Goal: Task Accomplishment & Management: Use online tool/utility

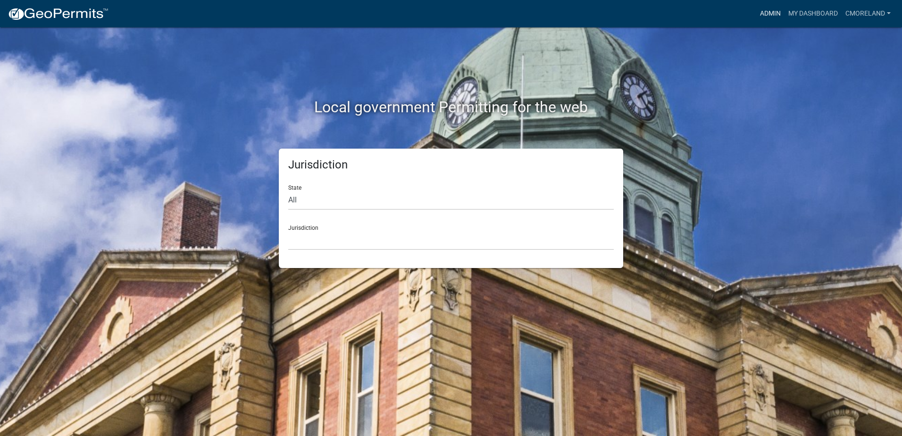
click at [766, 13] on link "Admin" at bounding box center [770, 14] width 28 height 18
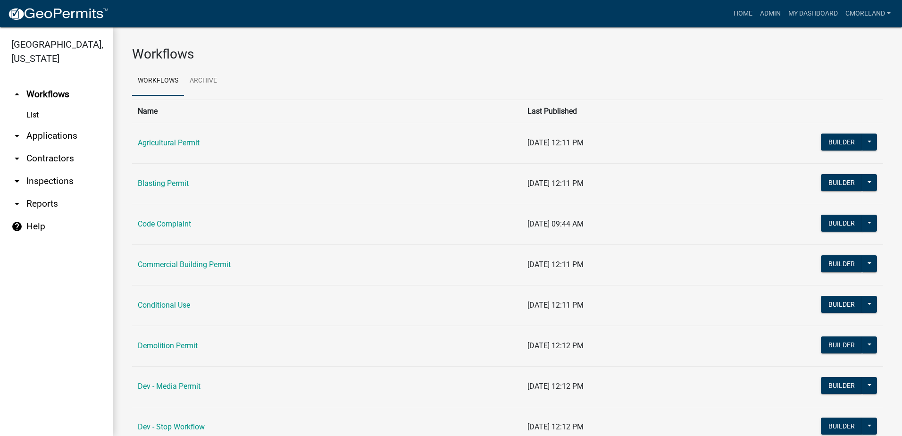
click at [59, 179] on link "arrow_drop_down Inspections" at bounding box center [56, 181] width 113 height 23
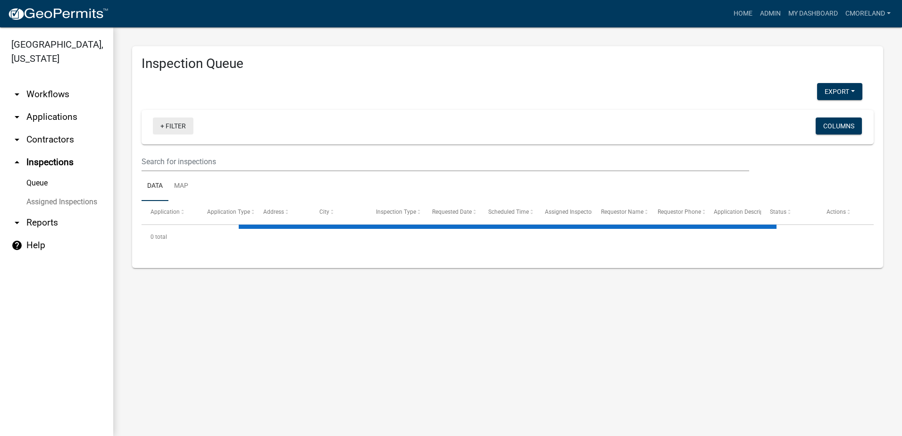
select select "2: 50"
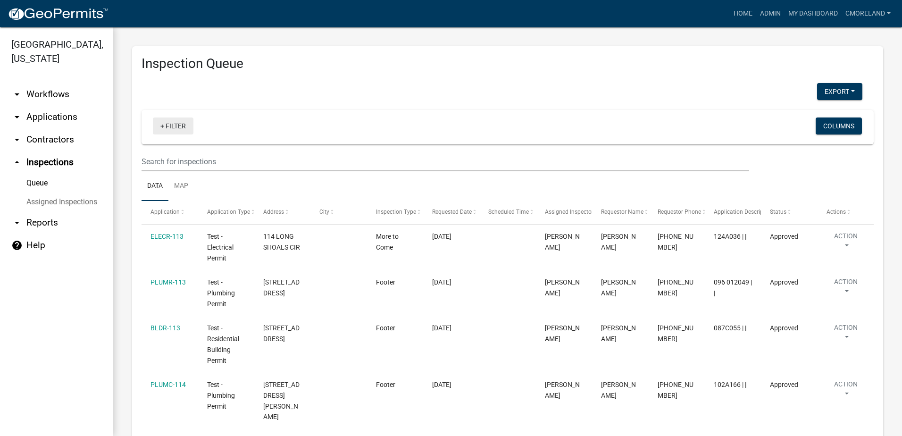
click at [170, 124] on link "+ Filter" at bounding box center [173, 126] width 41 height 17
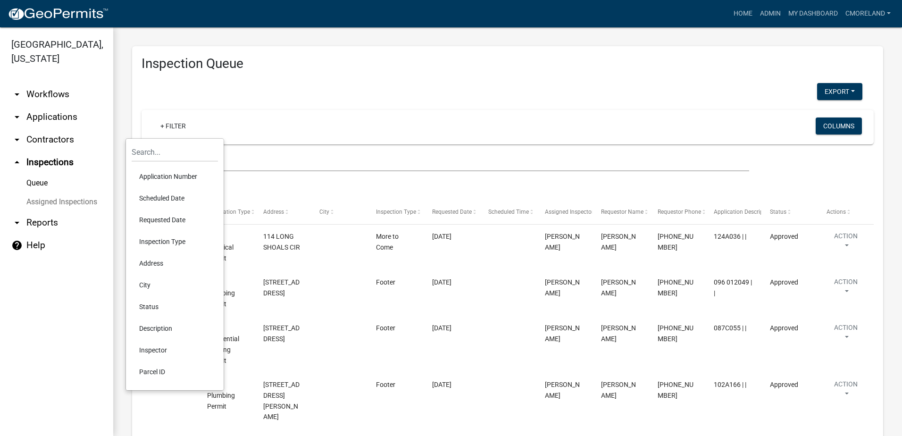
click at [163, 196] on li "Scheduled Date" at bounding box center [175, 198] width 86 height 22
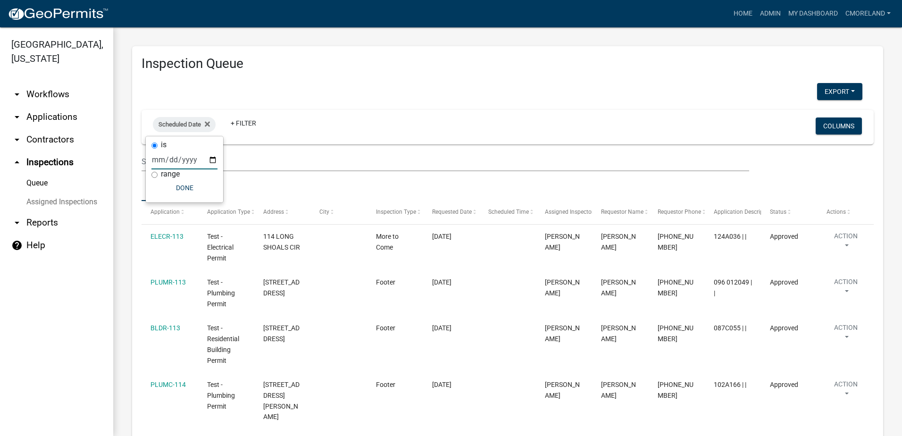
click at [210, 158] on input "date" at bounding box center [184, 159] width 66 height 19
type input "[DATE]"
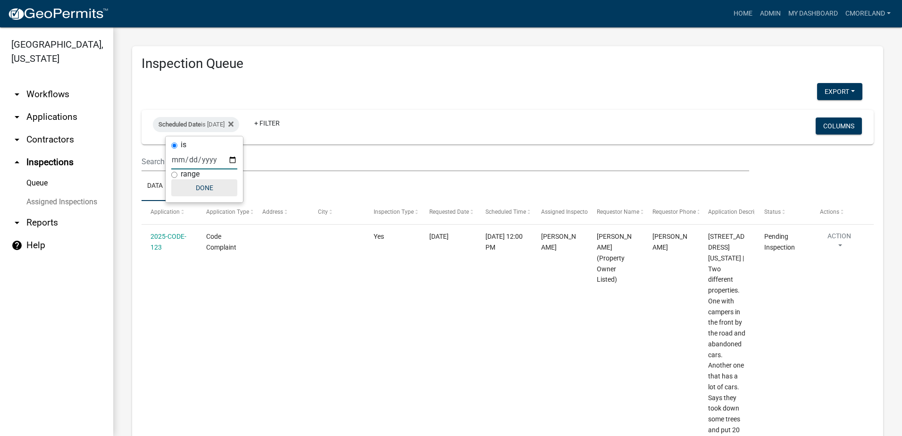
click at [205, 188] on button "Done" at bounding box center [204, 187] width 66 height 17
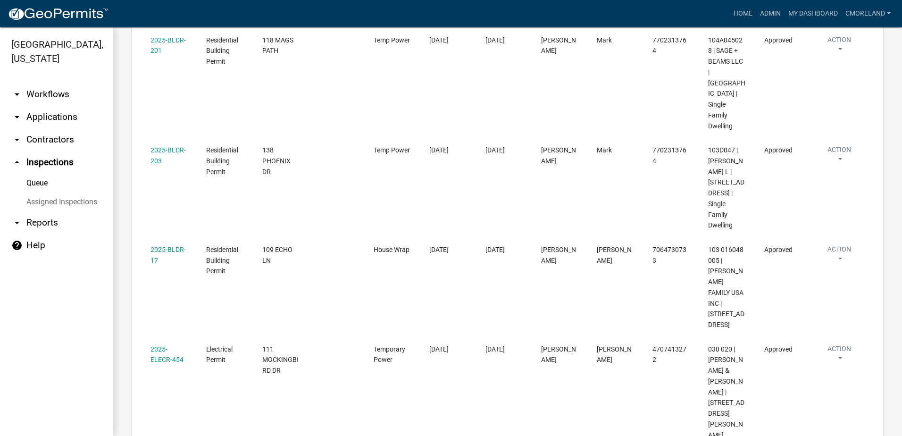
scroll to position [1164, 0]
